Goal: Task Accomplishment & Management: Complete application form

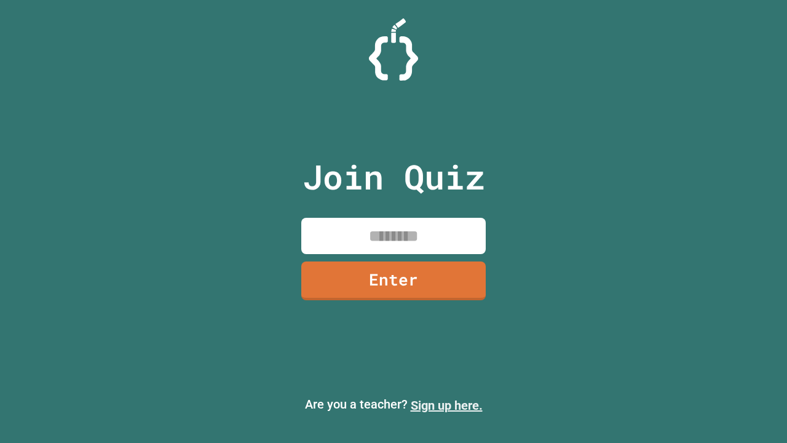
click at [446, 405] on link "Sign up here." at bounding box center [447, 405] width 72 height 15
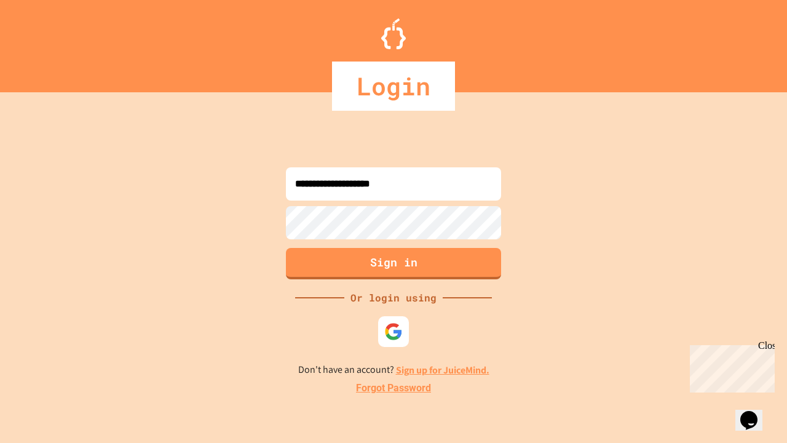
type input "**********"
